Goal: Task Accomplishment & Management: Manage account settings

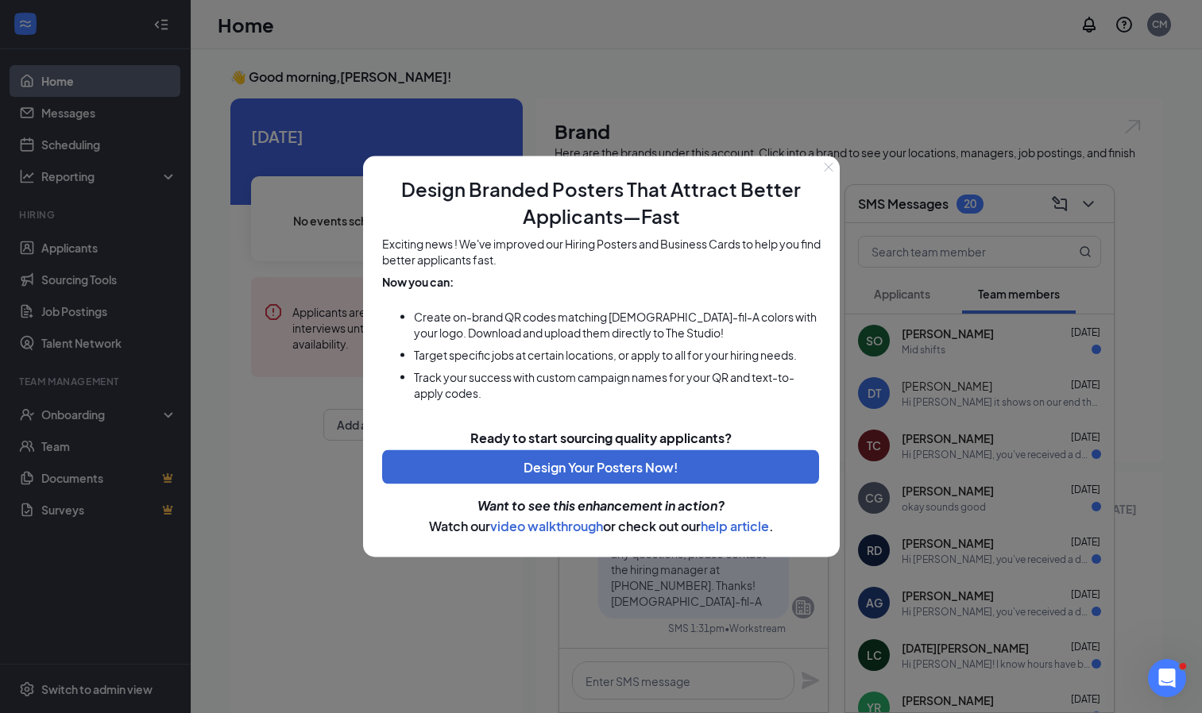
click at [735, 100] on div at bounding box center [601, 356] width 1202 height 713
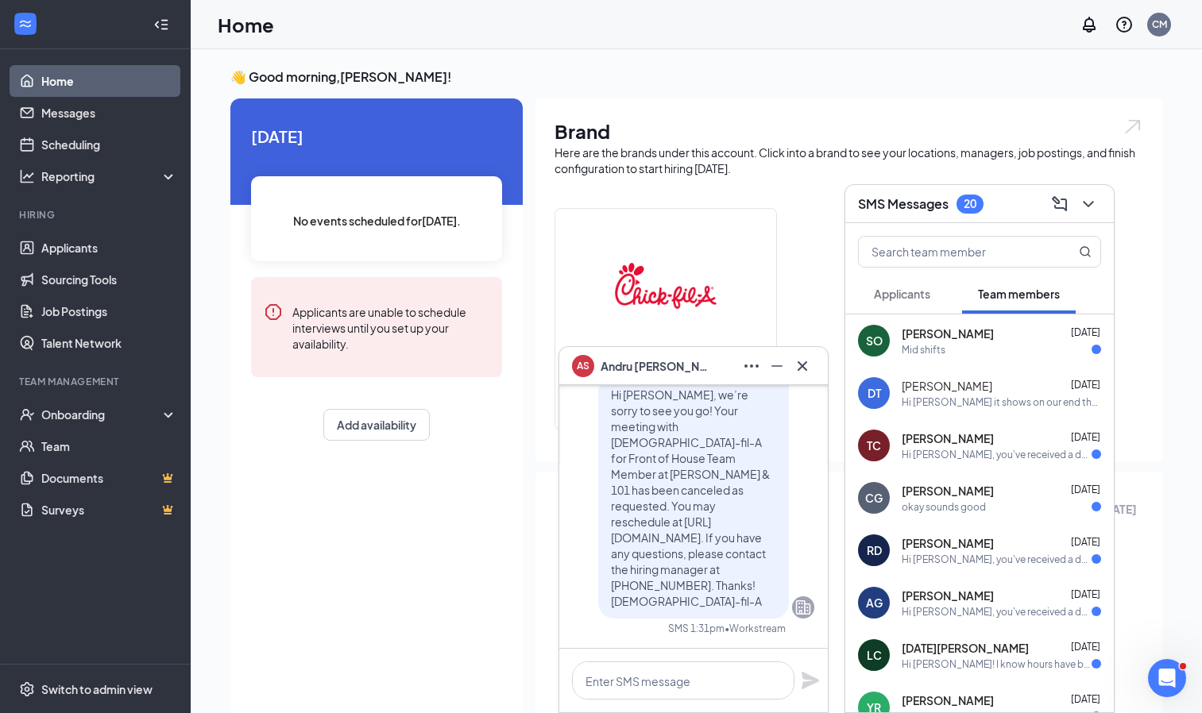
scroll to position [-130, 0]
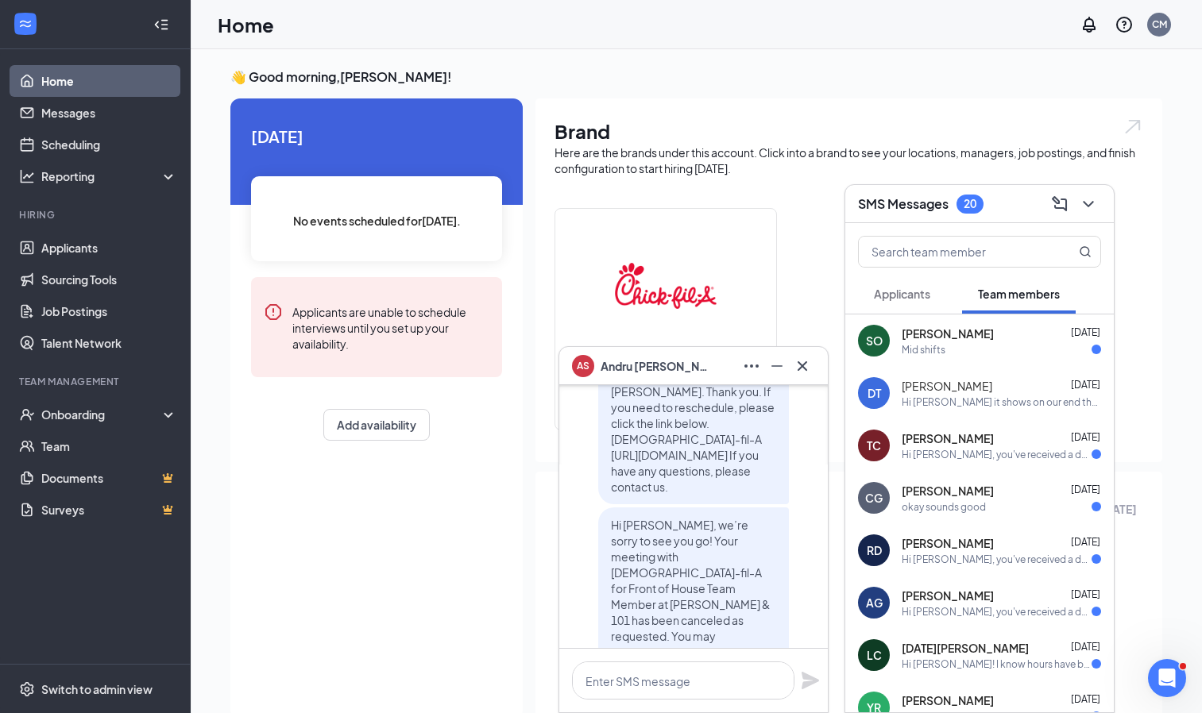
click at [908, 292] on span "Applicants" at bounding box center [902, 294] width 56 height 14
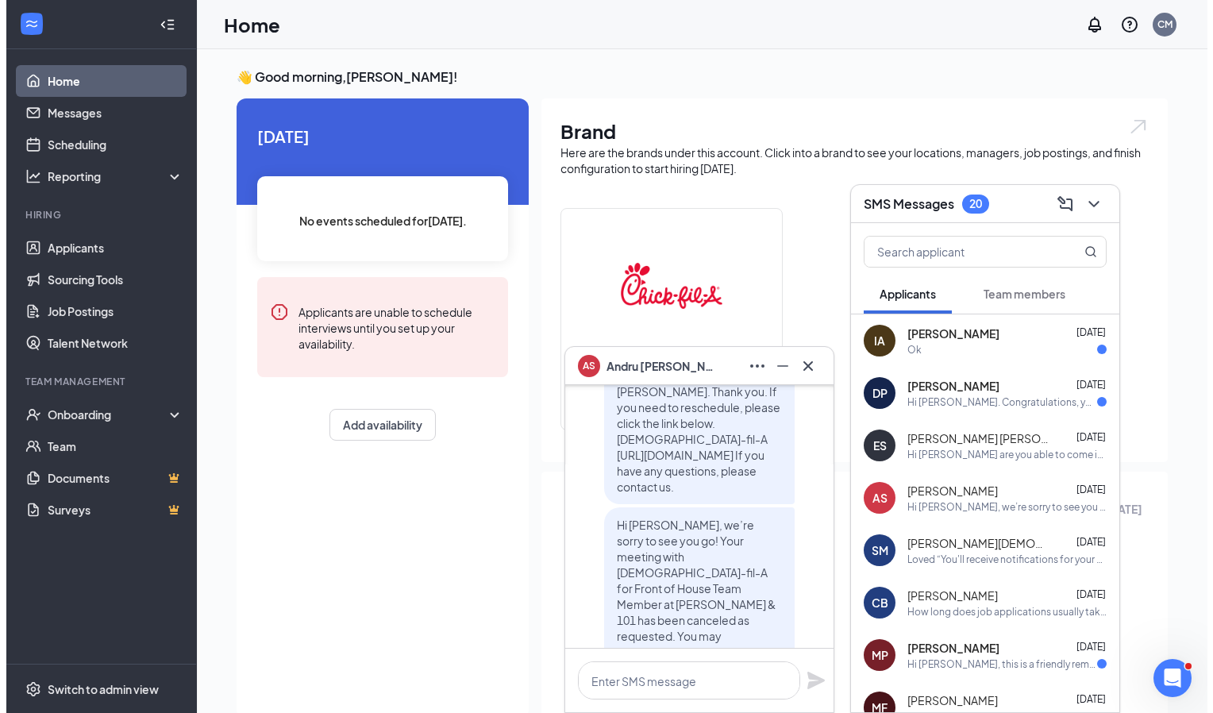
scroll to position [0, 0]
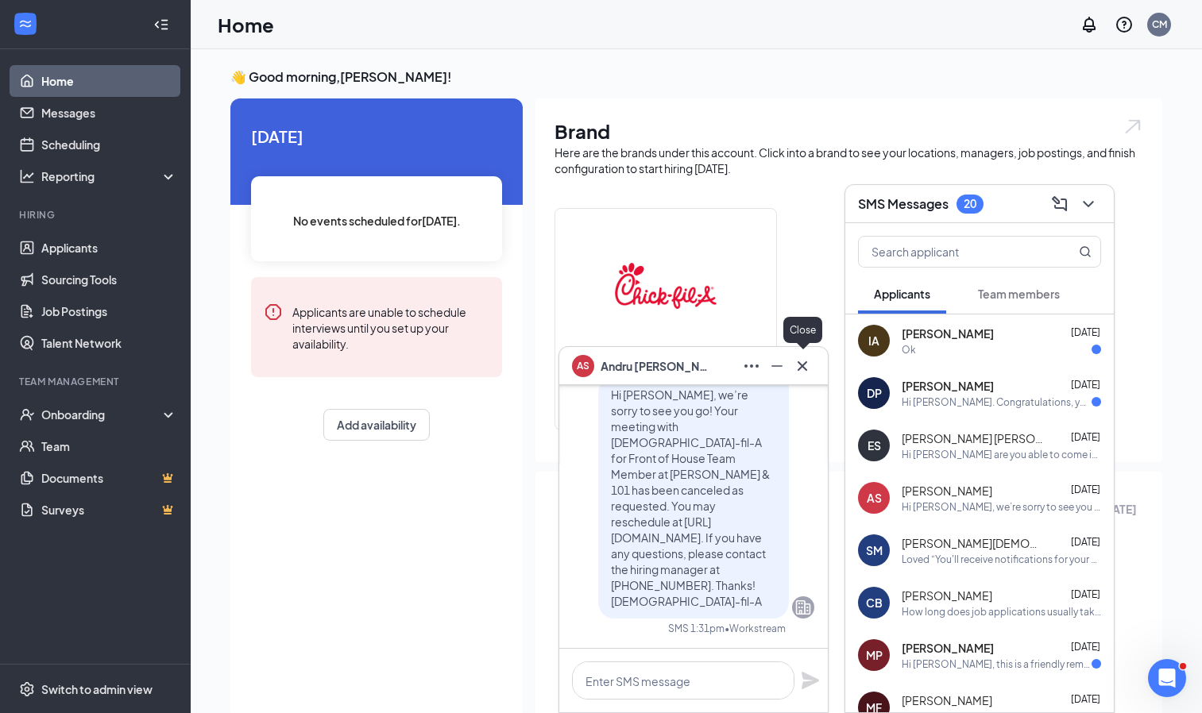
click at [802, 365] on icon "Cross" at bounding box center [802, 366] width 19 height 19
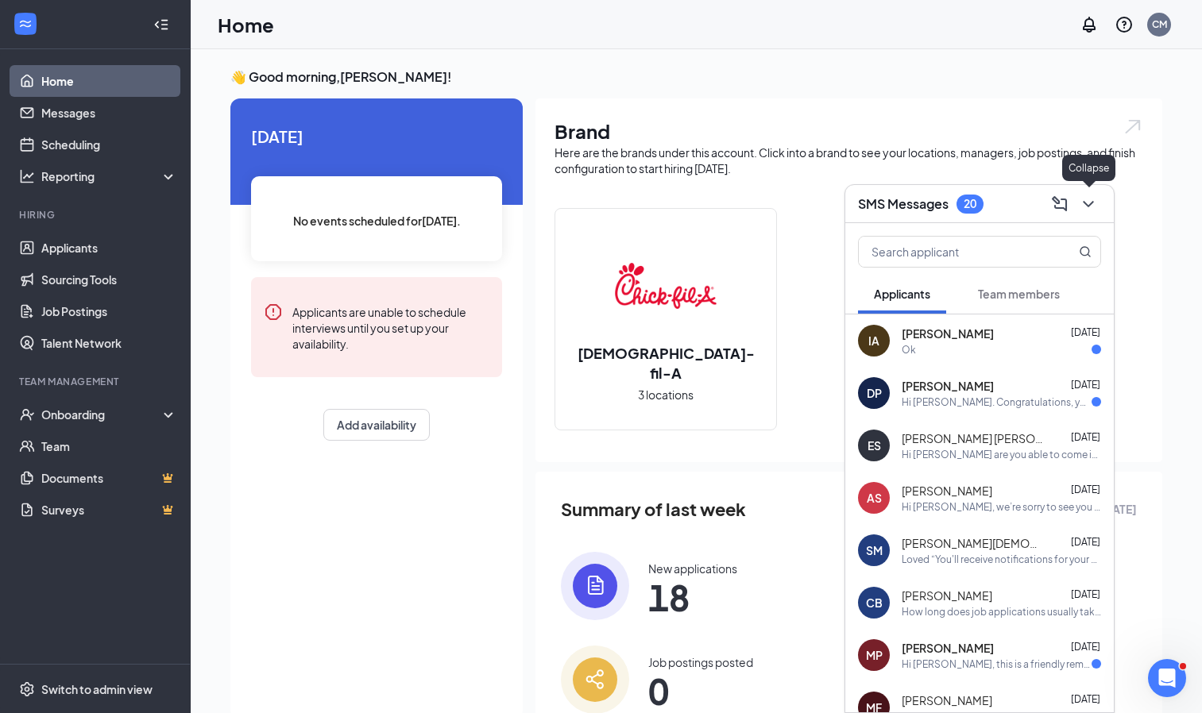
click at [1091, 203] on icon "ChevronDown" at bounding box center [1087, 204] width 10 height 6
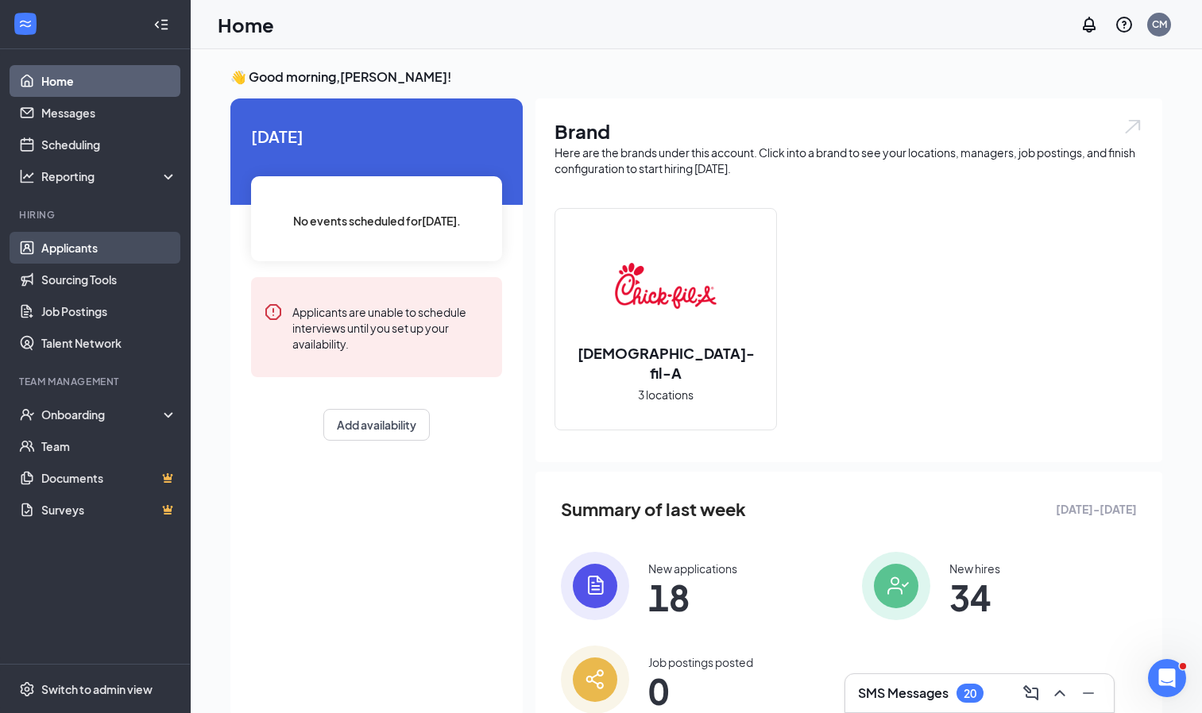
click at [62, 255] on link "Applicants" at bounding box center [109, 248] width 136 height 32
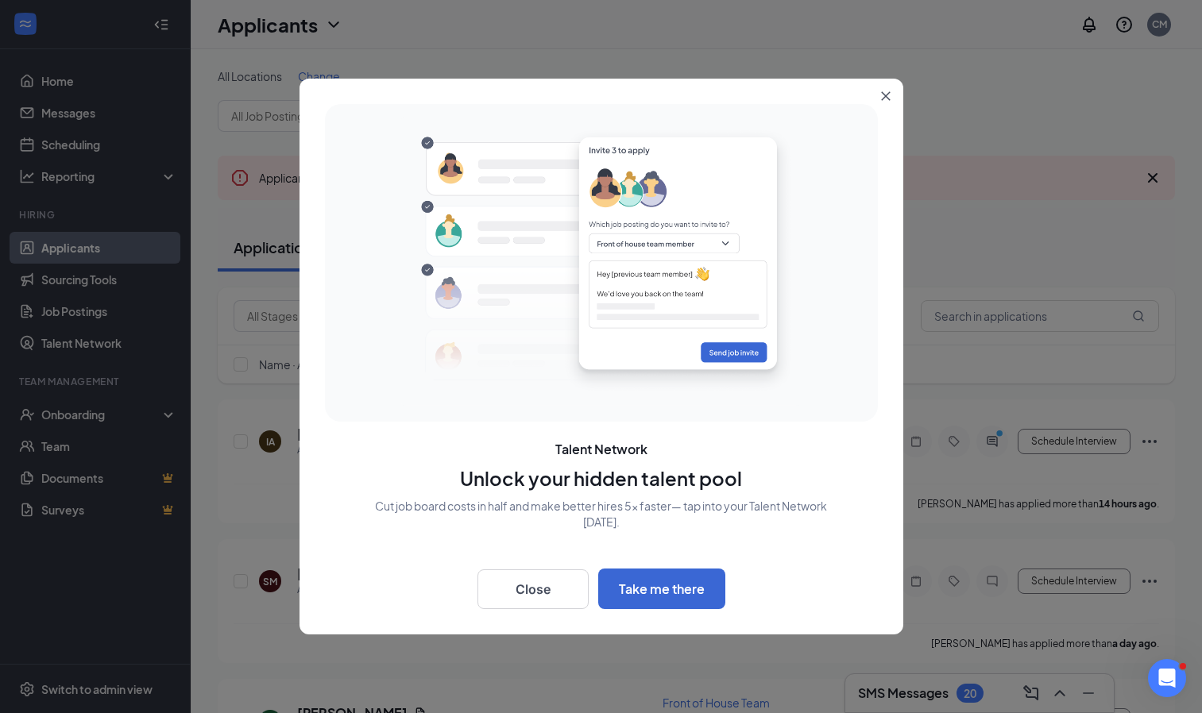
click at [890, 95] on button "Close" at bounding box center [888, 93] width 29 height 29
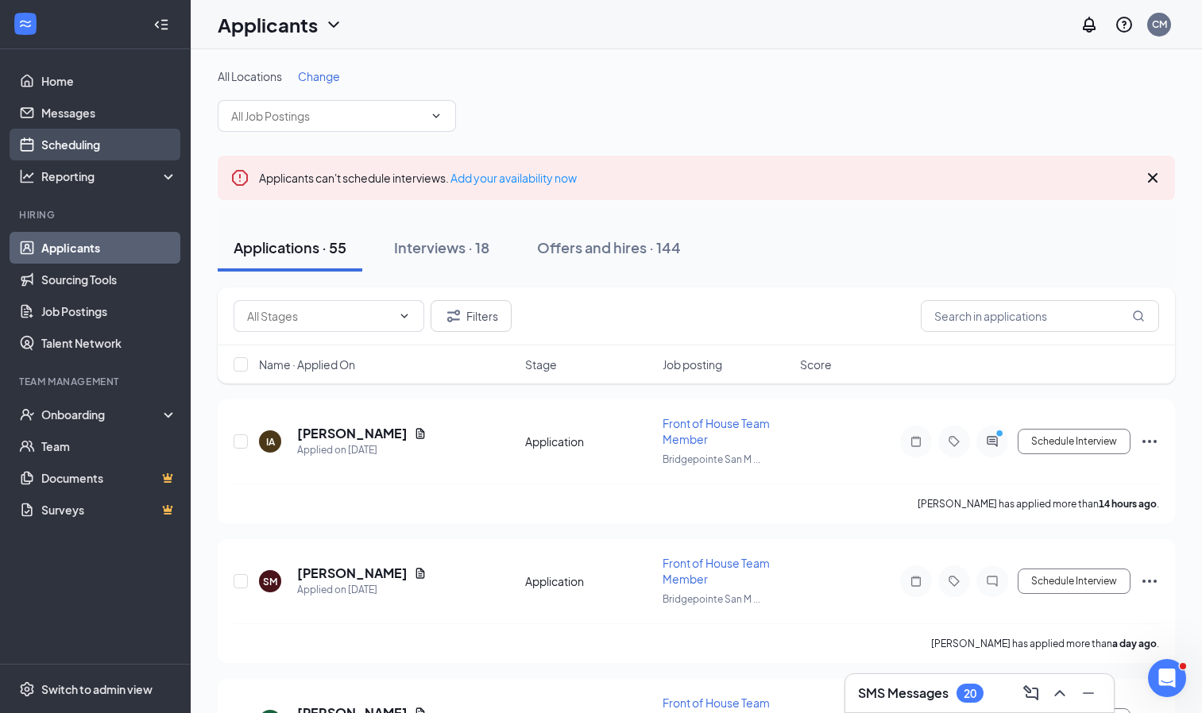
click at [93, 143] on link "Scheduling" at bounding box center [109, 145] width 136 height 32
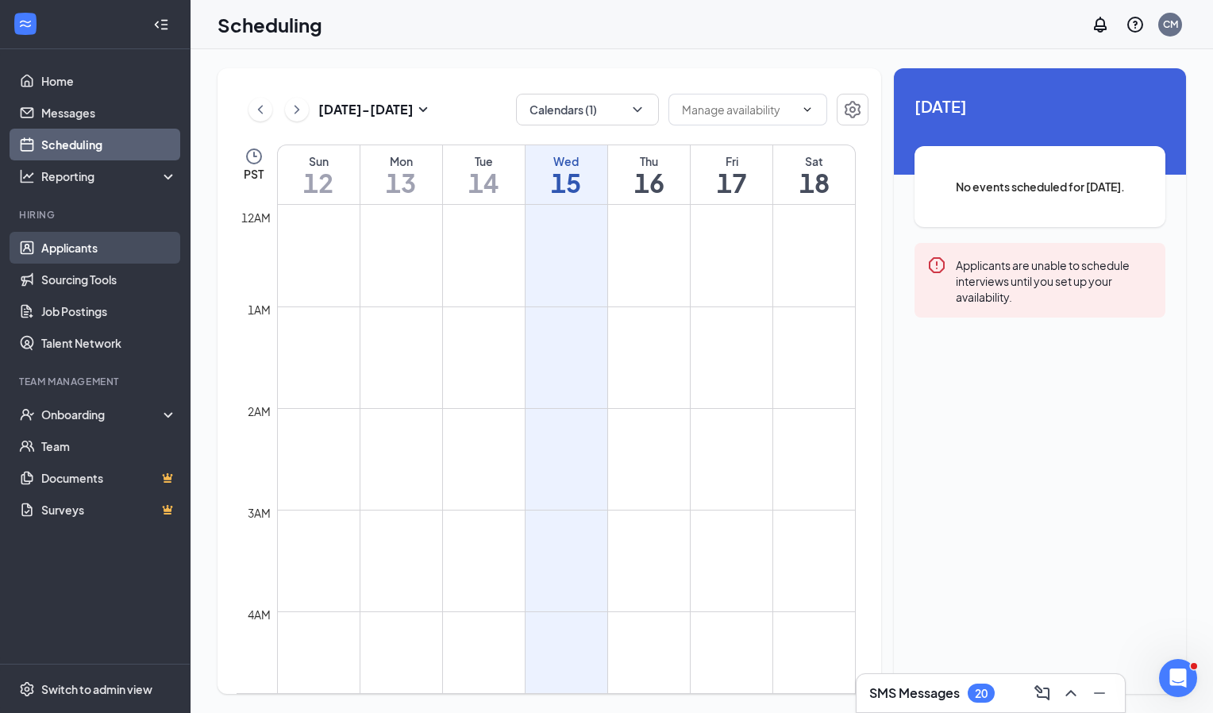
scroll to position [781, 0]
click at [94, 243] on link "Applicants" at bounding box center [109, 248] width 136 height 32
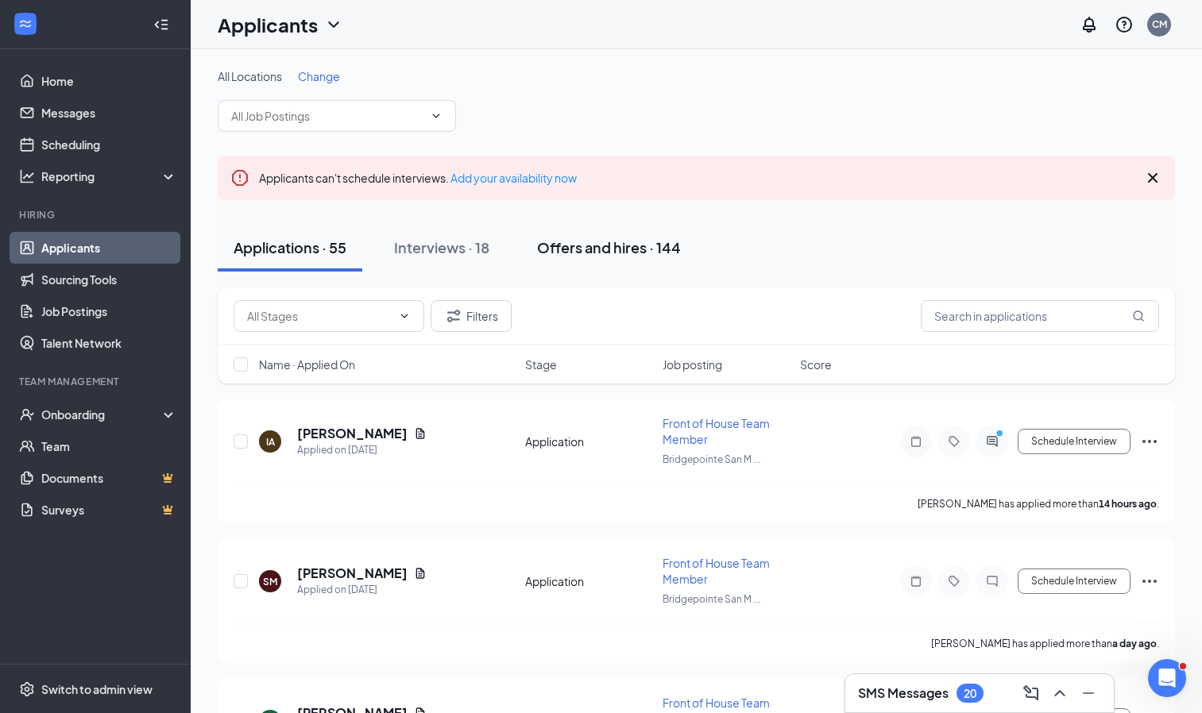
click at [596, 259] on button "Offers and hires · 144" at bounding box center [609, 248] width 176 height 48
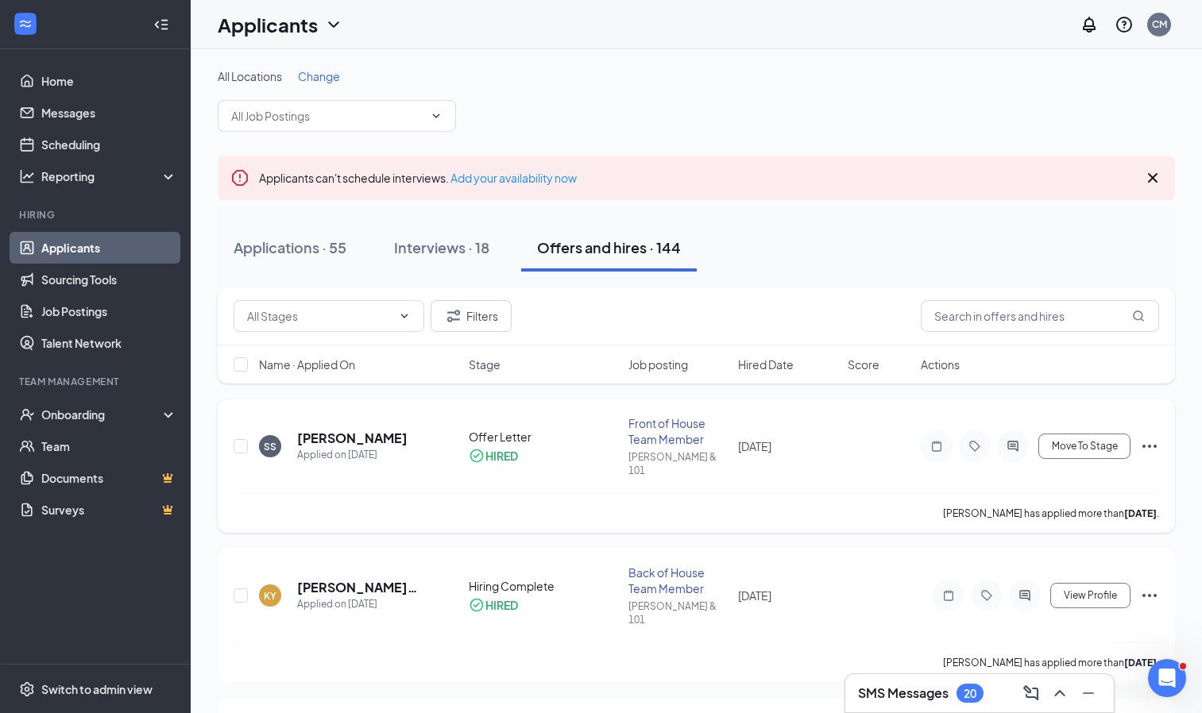
click at [400, 498] on div "[PERSON_NAME] has applied more than [DATE] ." at bounding box center [695, 513] width 925 height 40
click at [324, 430] on h5 "[PERSON_NAME]" at bounding box center [352, 438] width 110 height 17
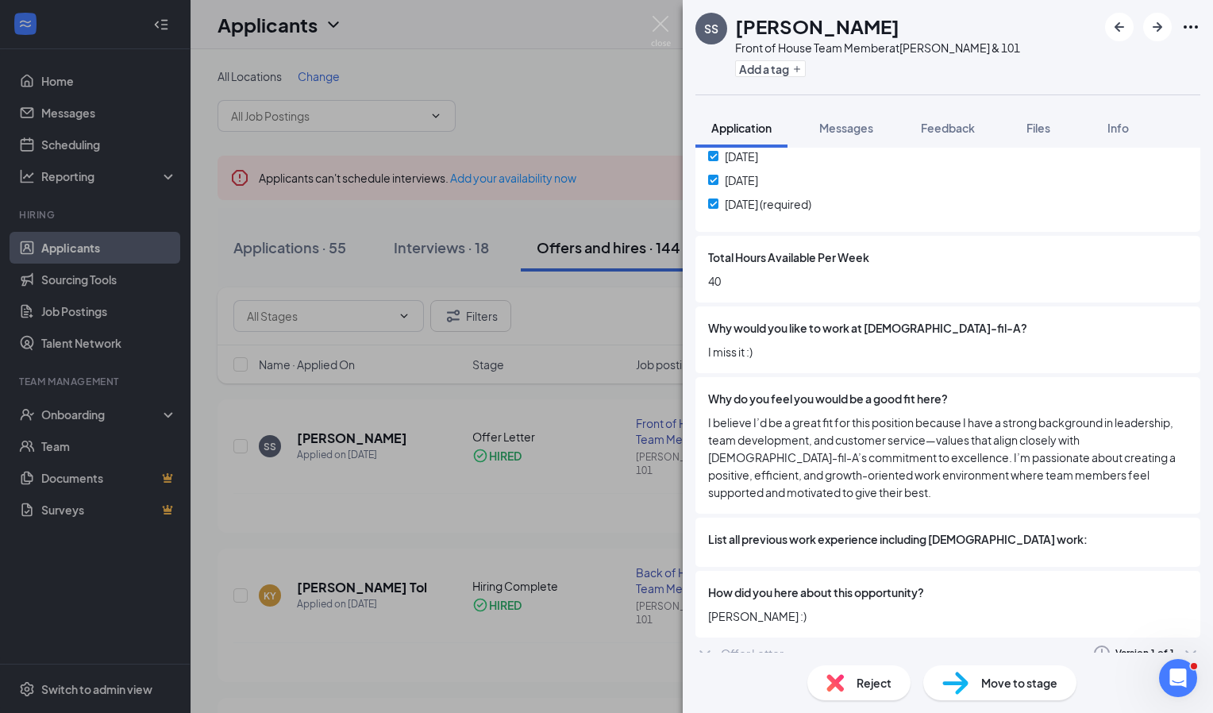
scroll to position [708, 0]
drag, startPoint x: 915, startPoint y: 473, endPoint x: 761, endPoint y: 403, distance: 168.8
drag, startPoint x: 761, startPoint y: 403, endPoint x: 756, endPoint y: 424, distance: 21.2
click at [756, 424] on span "I believe I’d be a great fit for this position because I have a strong backgrou…" at bounding box center [948, 457] width 480 height 87
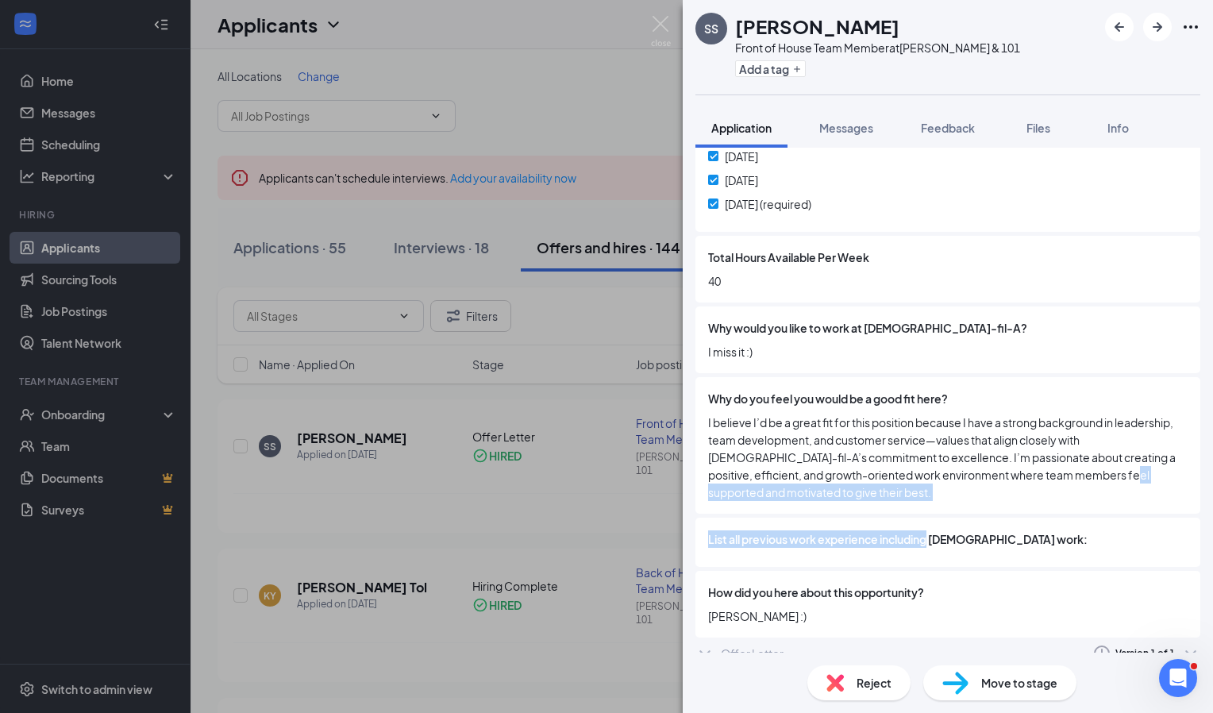
drag, startPoint x: 527, startPoint y: 468, endPoint x: 932, endPoint y: 542, distance: 411.8
click at [932, 542] on div "SS [PERSON_NAME] Front of House Team Member at [PERSON_NAME] & 101 Add a tag Ap…" at bounding box center [606, 356] width 1213 height 713
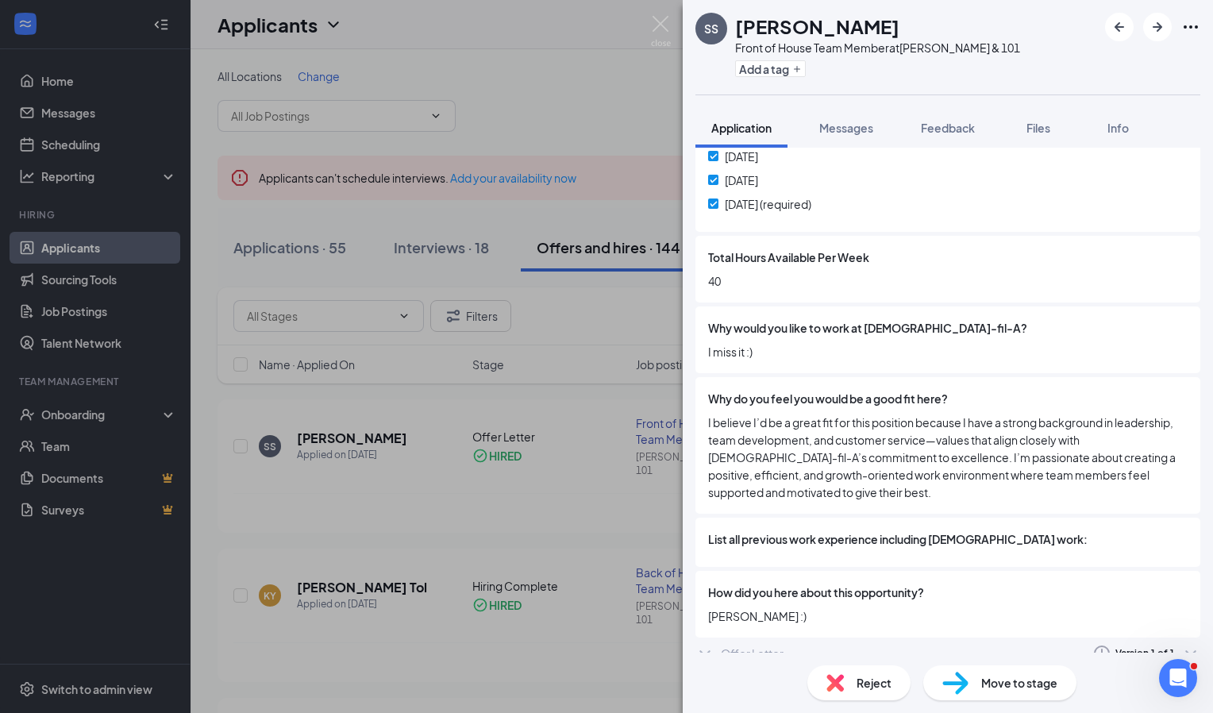
drag, startPoint x: 932, startPoint y: 542, endPoint x: 1052, endPoint y: 386, distance: 197.6
click at [1052, 390] on div at bounding box center [1068, 398] width 240 height 17
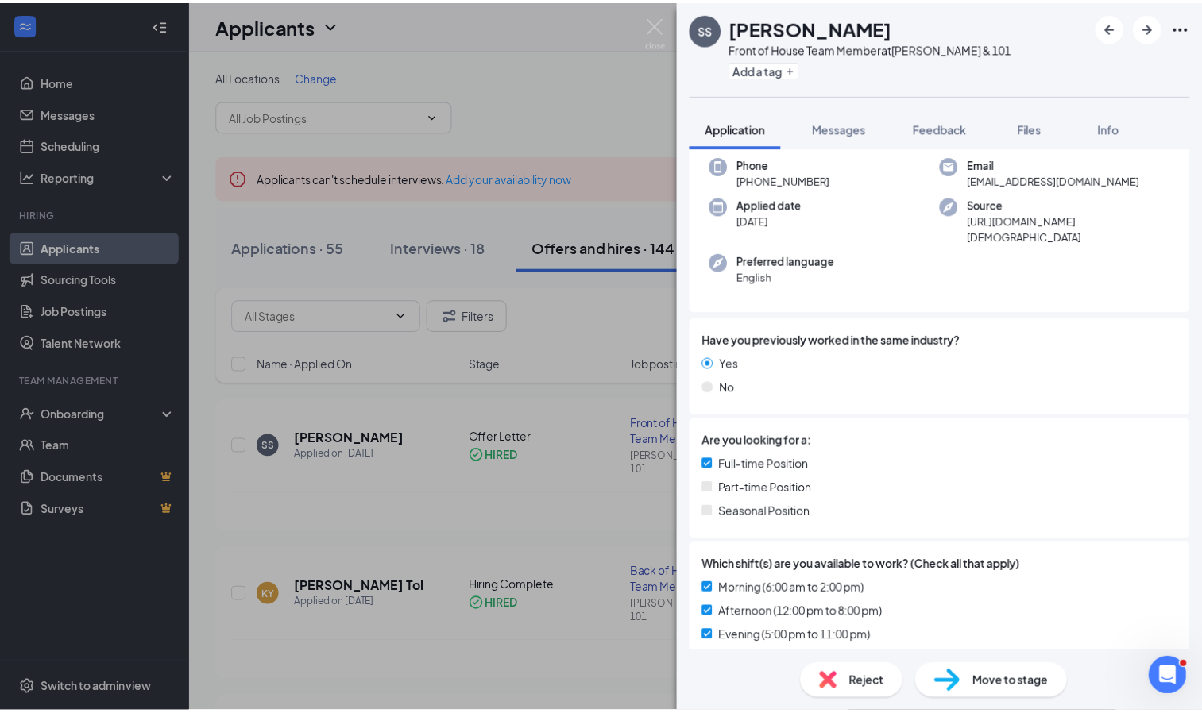
scroll to position [0, 0]
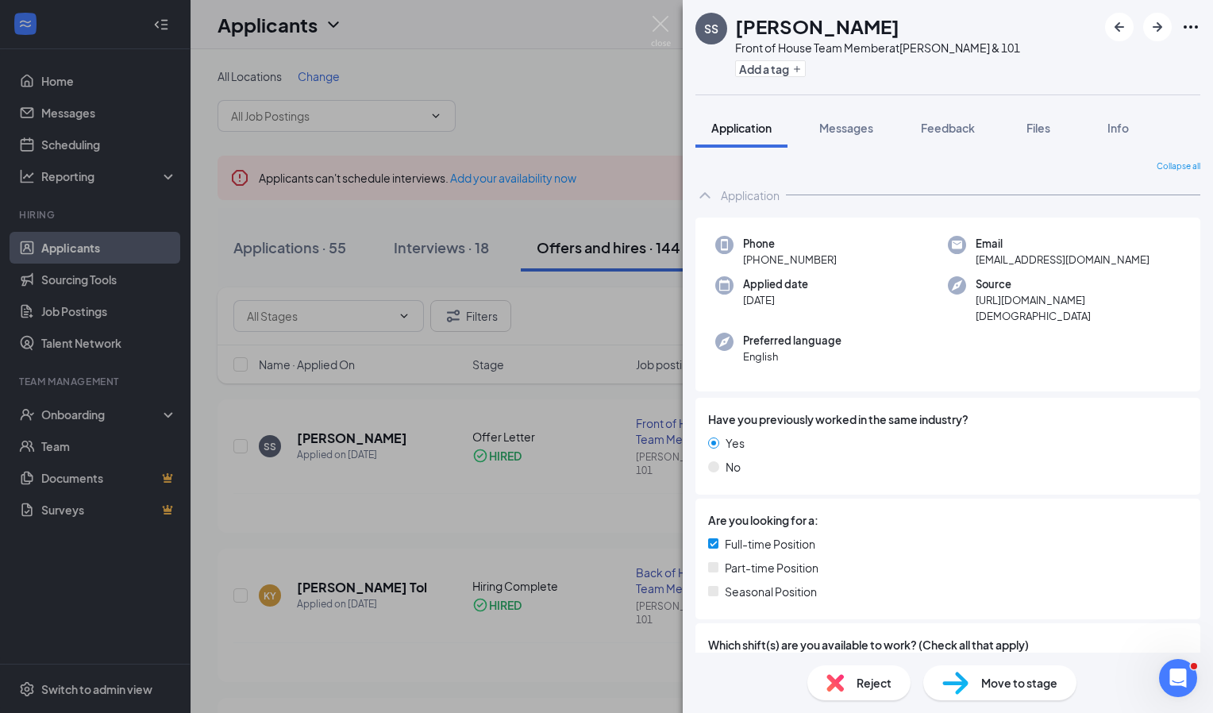
click at [938, 677] on div "Move to stage" at bounding box center [1000, 682] width 153 height 35
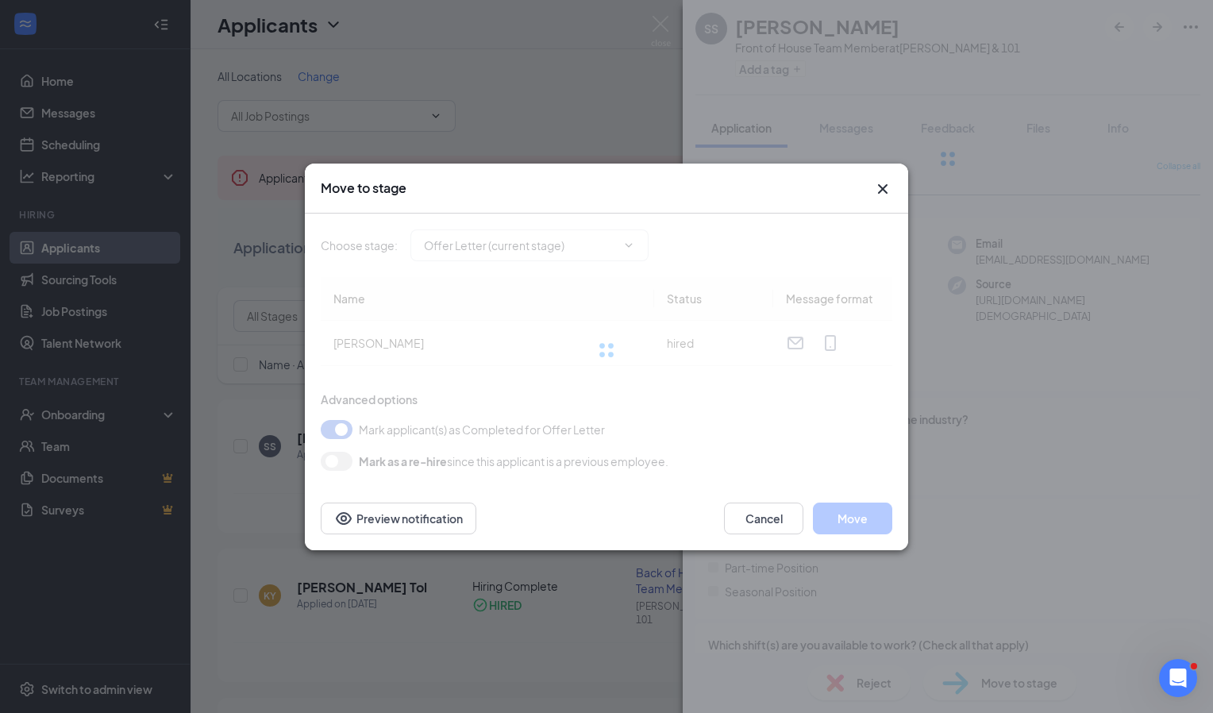
type input "Hiring Complete (final stage)"
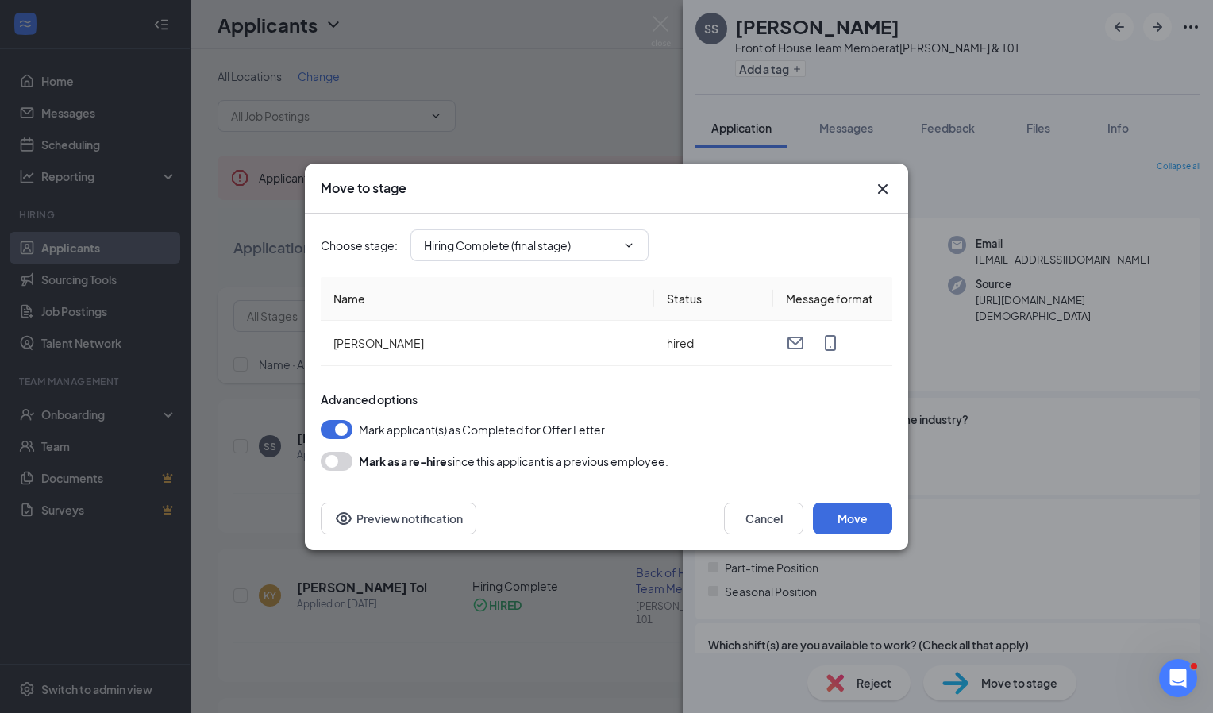
click at [875, 183] on icon "Cross" at bounding box center [883, 188] width 19 height 19
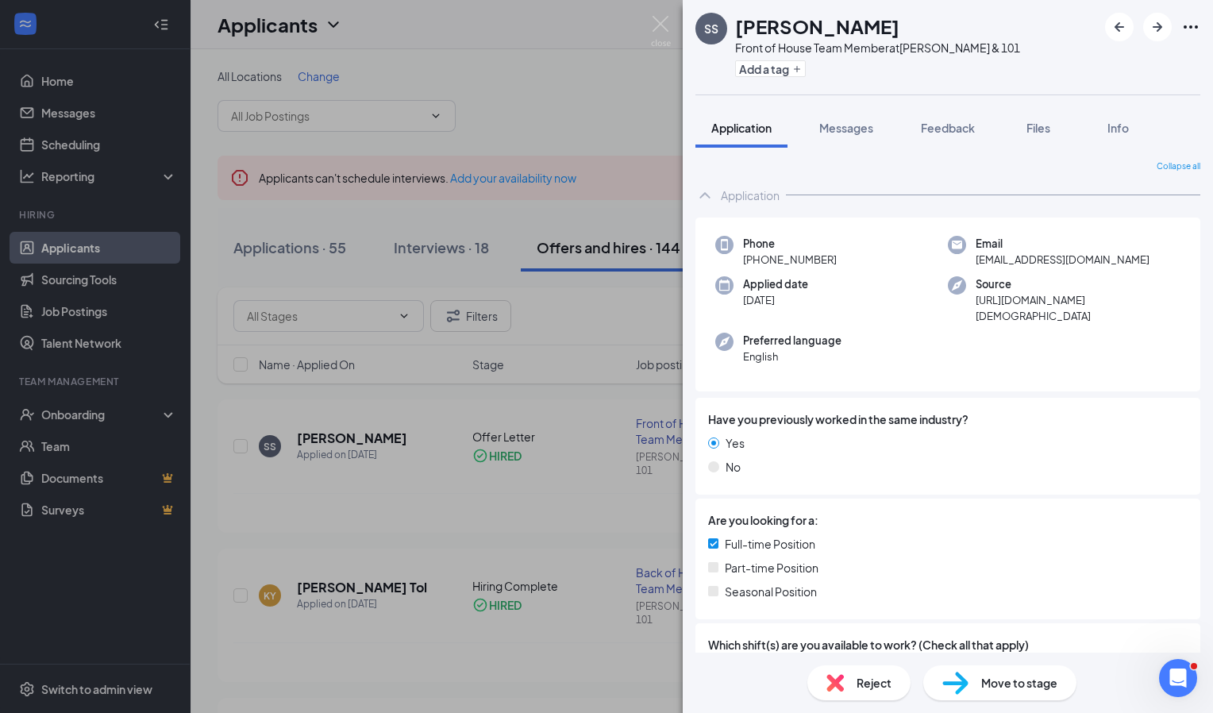
click at [452, 199] on div "SS [PERSON_NAME] Front of House Team Member at [PERSON_NAME] & 101 Add a tag Ap…" at bounding box center [606, 356] width 1213 height 713
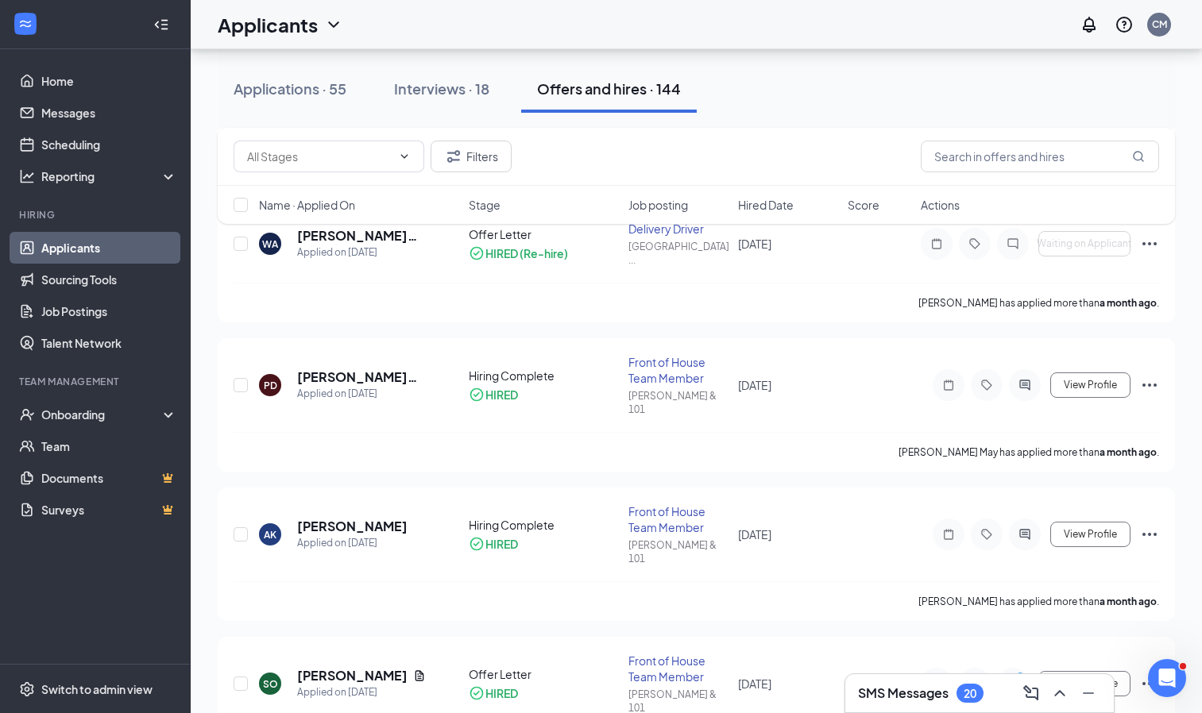
scroll to position [494, 0]
